Goal: Task Accomplishment & Management: Use online tool/utility

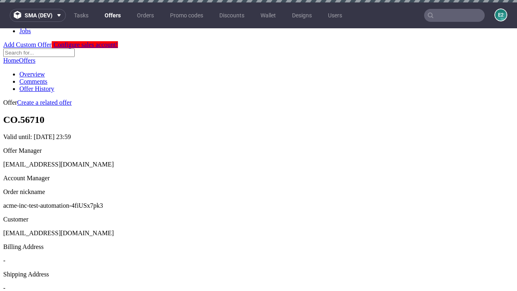
scroll to position [2, 0]
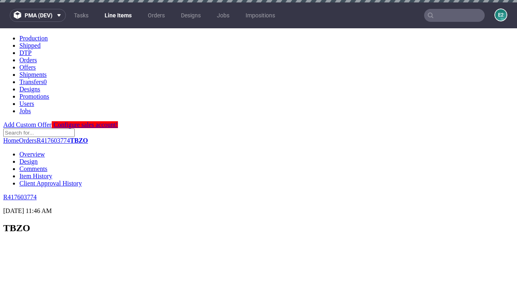
scroll to position [1312, 0]
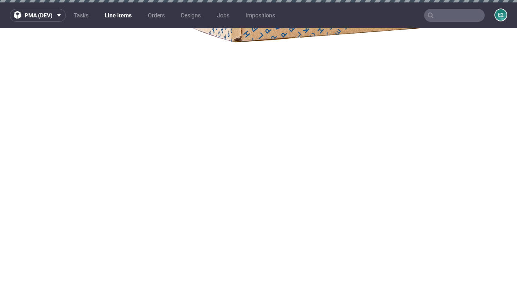
select select "accepted"
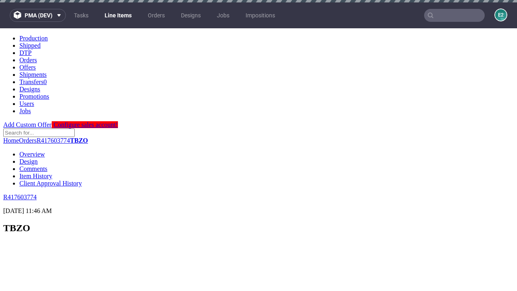
scroll to position [1312, 0]
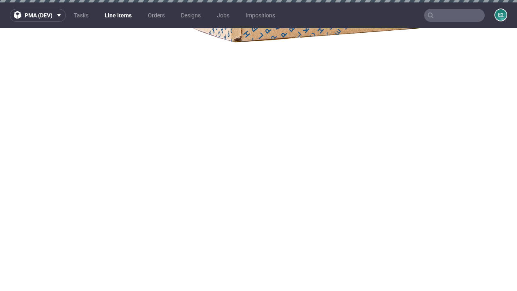
select select "received"
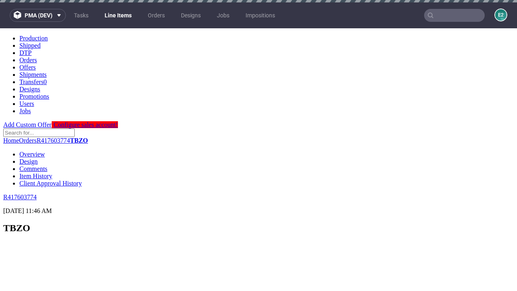
scroll to position [1312, 0]
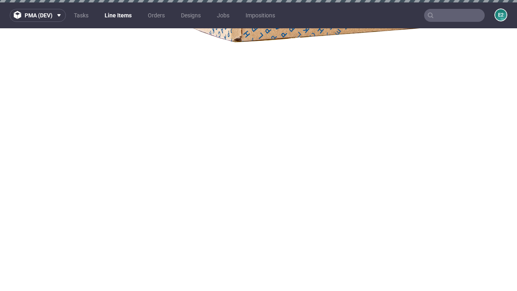
select select "accepted_dtp_issue_reprint"
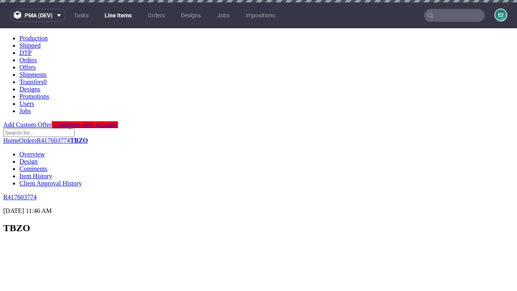
scroll to position [1342, 0]
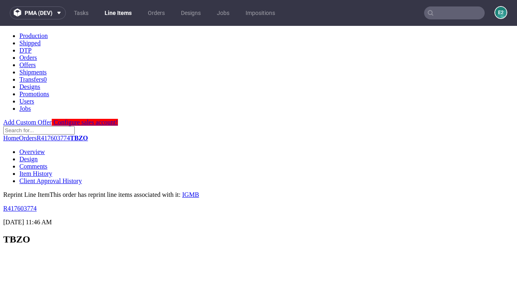
scroll to position [0, 0]
